Goal: Information Seeking & Learning: Check status

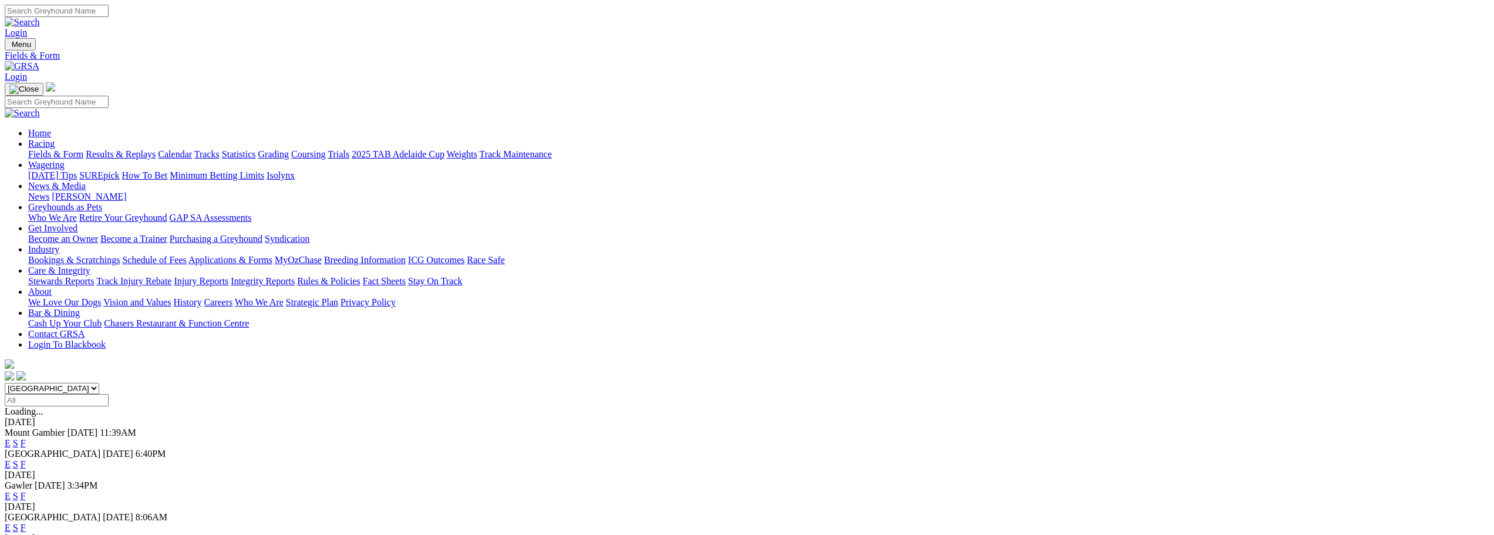
click at [26, 459] on link "F" at bounding box center [23, 464] width 5 height 10
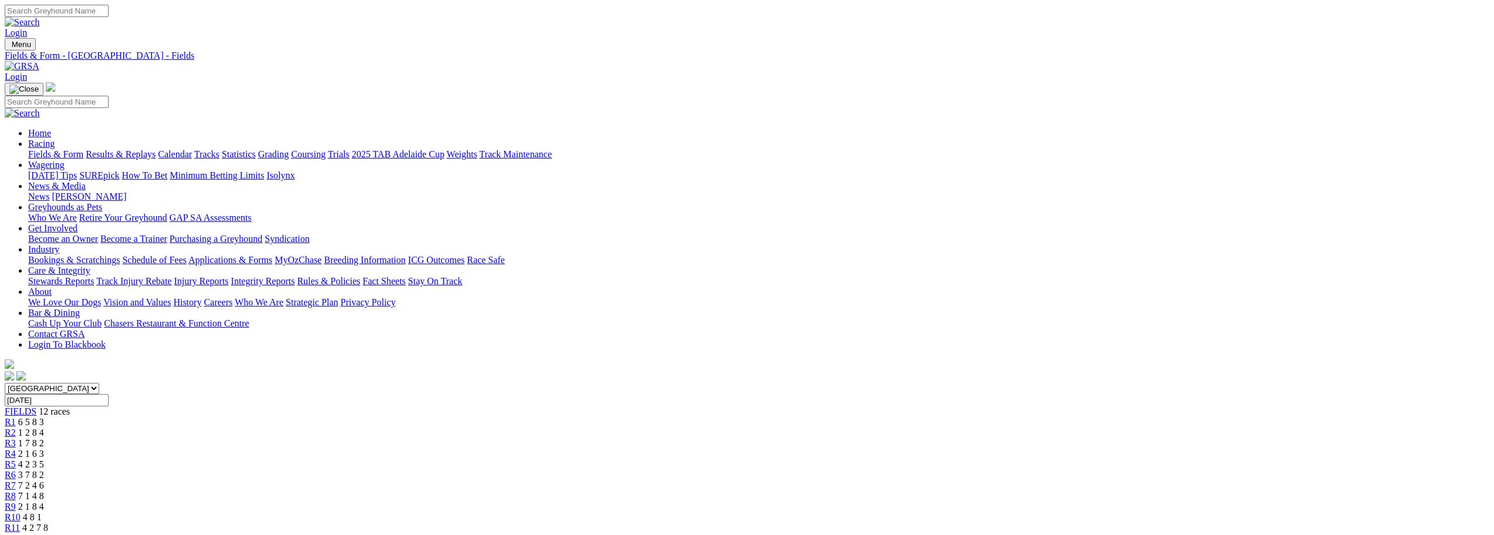
click at [156, 149] on link "Results & Replays" at bounding box center [121, 154] width 70 height 10
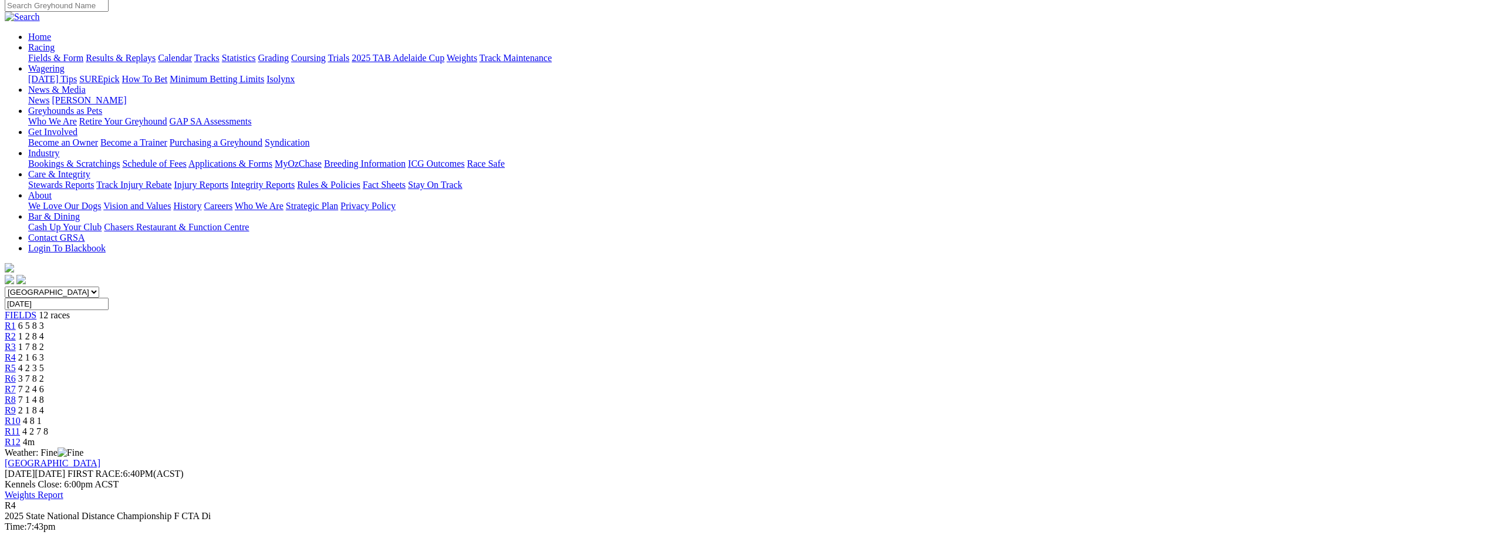
scroll to position [117, 0]
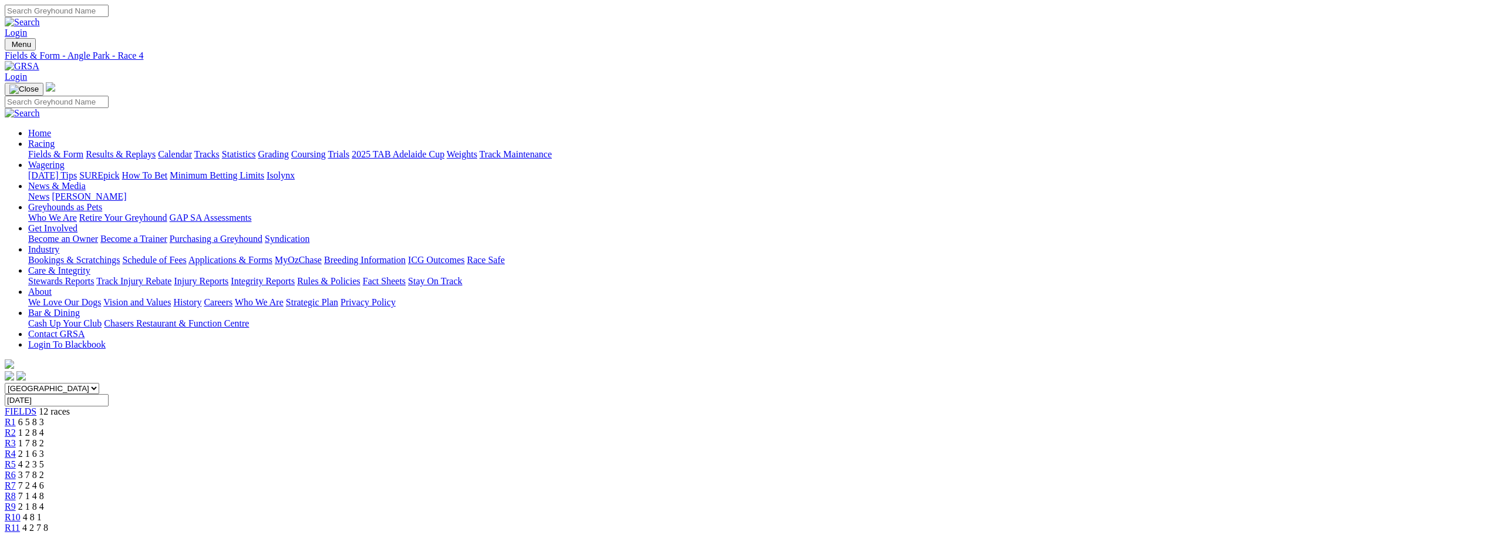
scroll to position [59, 0]
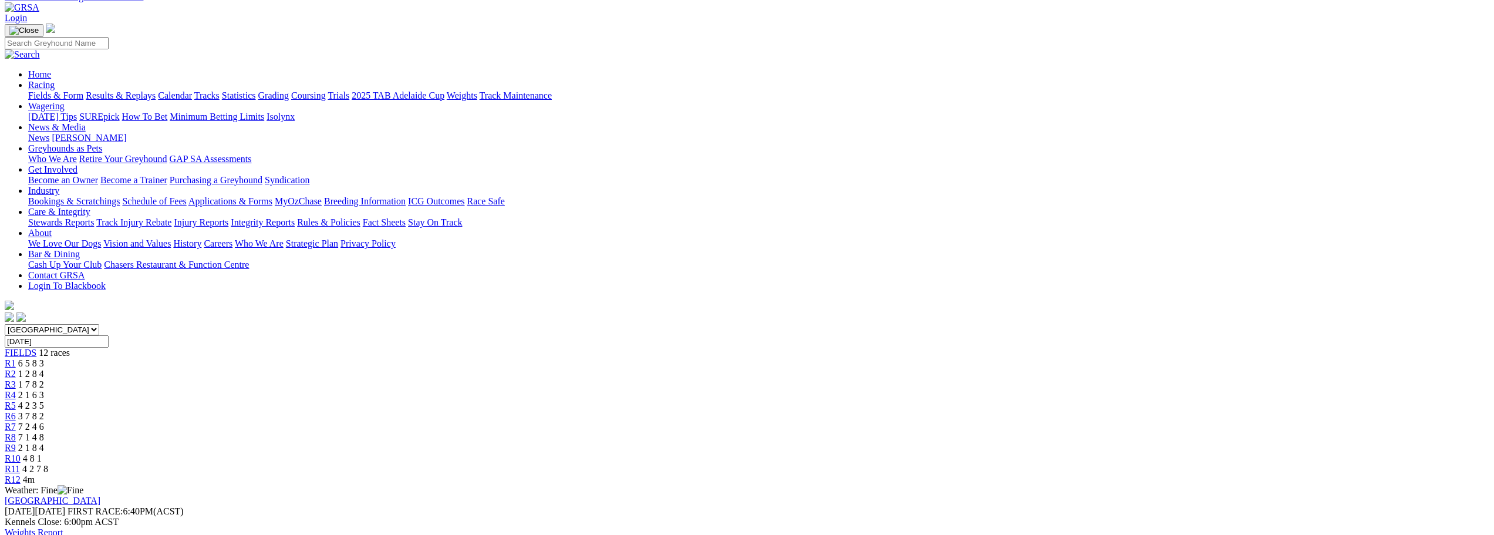
click at [485, 358] on div "R1 6 5 8 3" at bounding box center [747, 363] width 1485 height 11
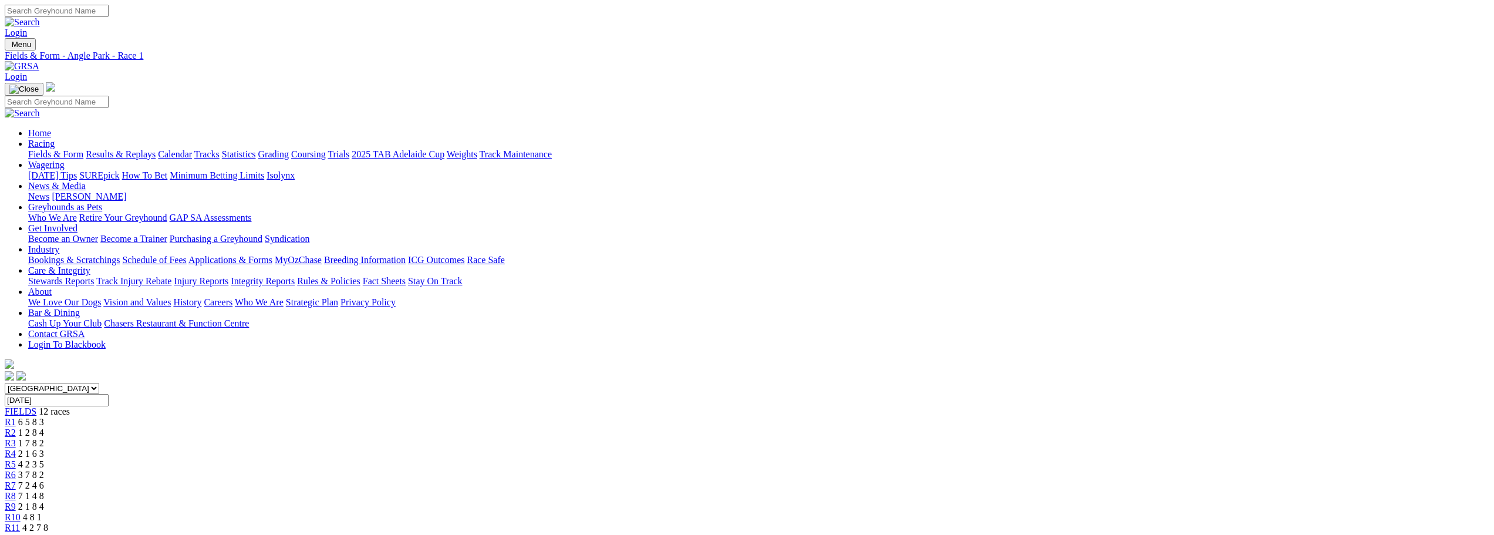
click at [44, 449] on span "2 1 6 3" at bounding box center [31, 454] width 26 height 10
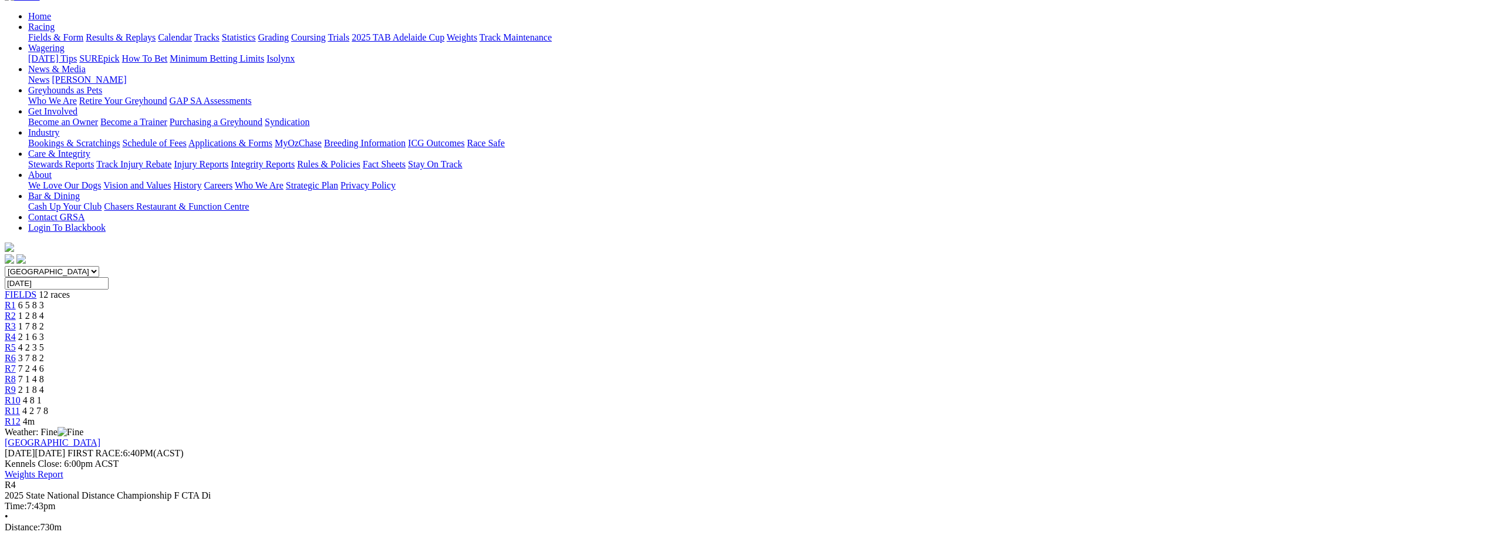
scroll to position [117, 0]
